Goal: Entertainment & Leisure: Consume media (video, audio)

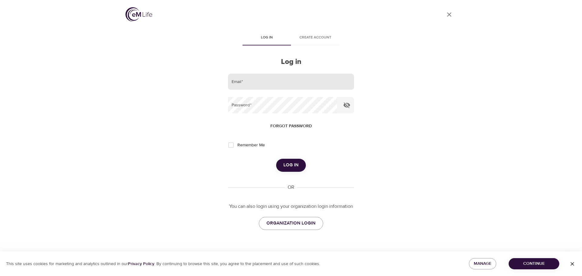
click at [282, 81] on input "email" at bounding box center [291, 82] width 126 height 16
type input "[PERSON_NAME][EMAIL_ADDRESS][PERSON_NAME][DOMAIN_NAME]"
click at [276, 159] on button "Log in" at bounding box center [291, 165] width 30 height 13
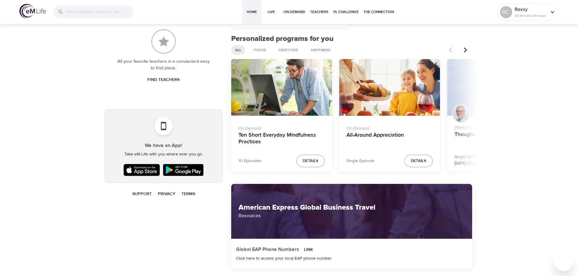
scroll to position [273, 0]
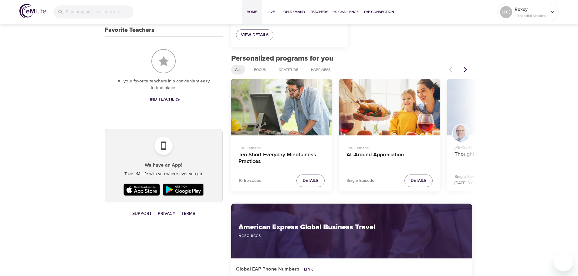
click at [286, 133] on div "Ten Short Everyday Mindfulness Practices" at bounding box center [281, 107] width 101 height 57
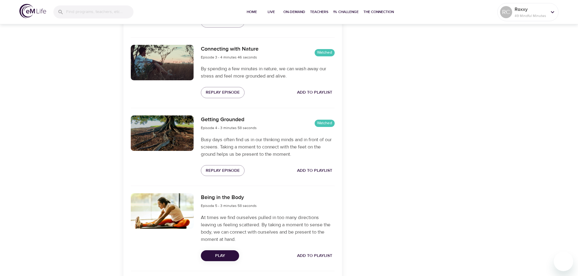
scroll to position [394, 0]
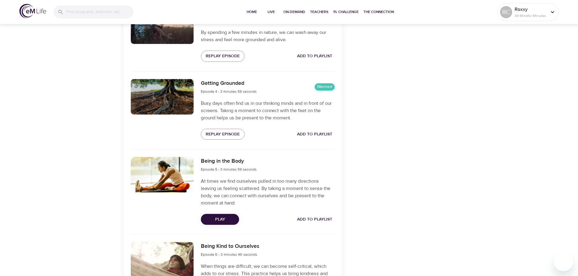
click at [217, 221] on span "Play" at bounding box center [220, 220] width 29 height 8
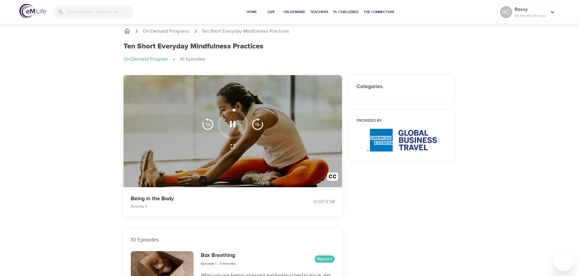
scroll to position [0, 0]
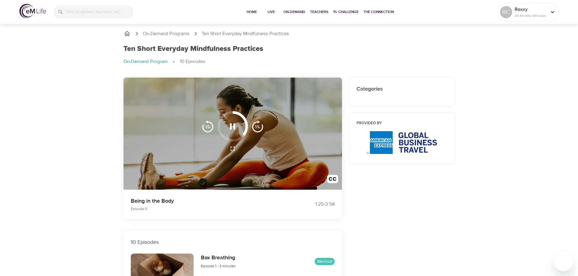
click at [236, 132] on button "button" at bounding box center [233, 127] width 18 height 18
click at [234, 127] on icon "button" at bounding box center [232, 126] width 5 height 6
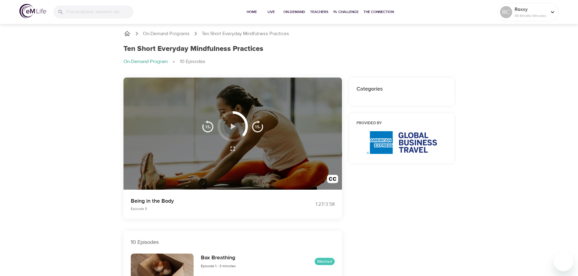
click at [231, 125] on icon "button" at bounding box center [233, 126] width 5 height 6
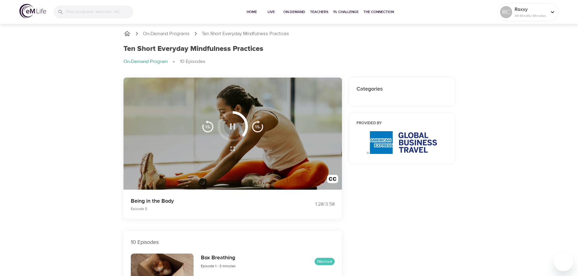
click at [233, 127] on icon "button" at bounding box center [232, 126] width 11 height 11
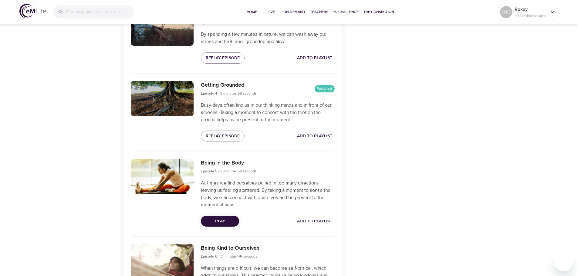
scroll to position [394, 0]
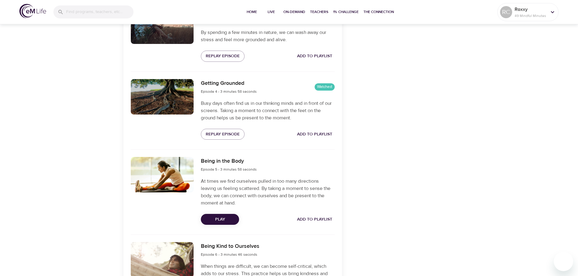
click at [234, 217] on span "Play" at bounding box center [220, 220] width 29 height 8
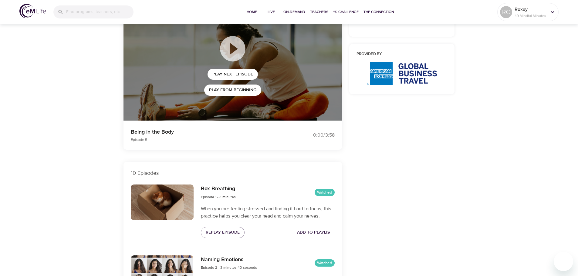
scroll to position [0, 0]
